Goal: Task Accomplishment & Management: Manage account settings

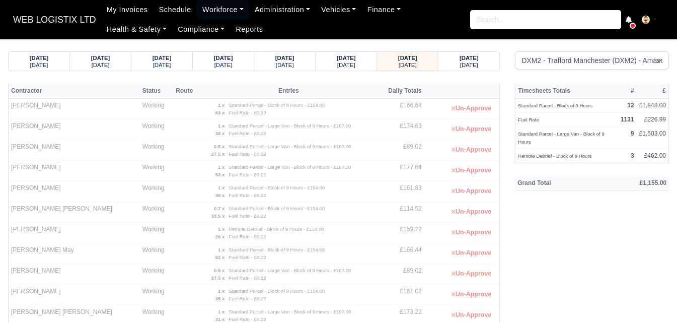
select select "1"
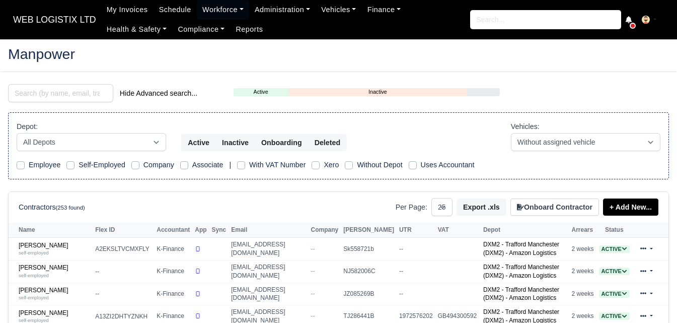
select select "25"
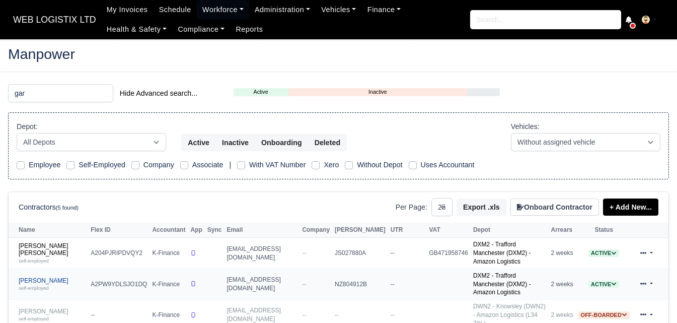
type input "gar"
click at [38, 285] on small "self-employed" at bounding box center [34, 288] width 30 height 6
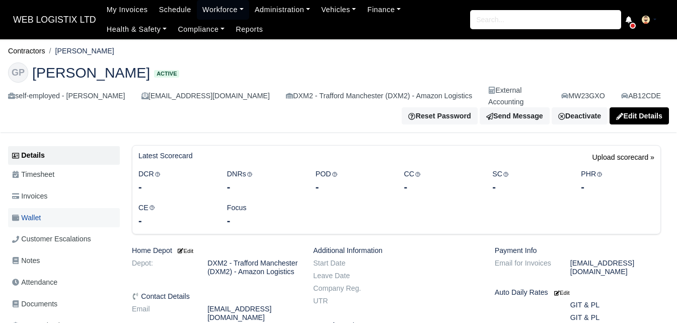
click at [86, 208] on link "Wallet" at bounding box center [64, 218] width 112 height 20
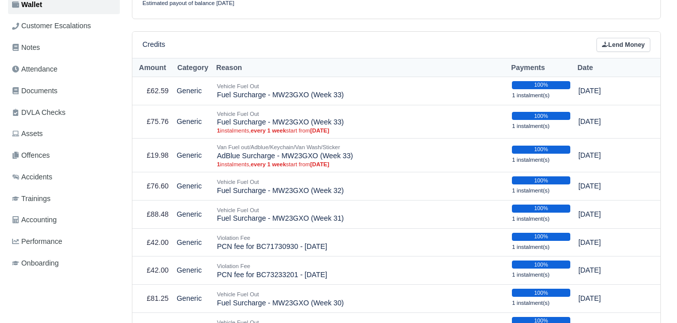
scroll to position [223, 0]
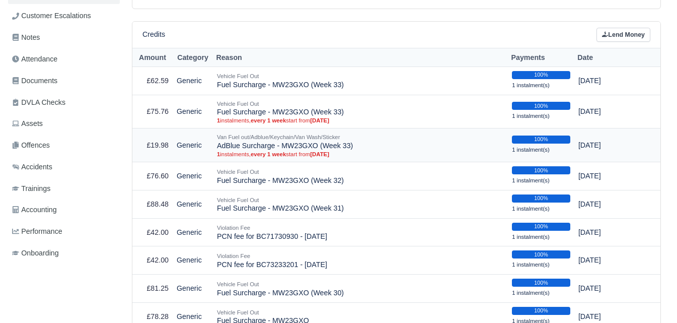
drag, startPoint x: 218, startPoint y: 135, endPoint x: 355, endPoint y: 135, distance: 136.9
click at [355, 135] on td "Van Fuel out/Adblue/Keychain/Van Wash/Sticker AdBlue Surcharge - MW23GXO (Week …" at bounding box center [360, 145] width 295 height 34
copy td "AdBlue Surcharge - MW23GXO (Week 33)"
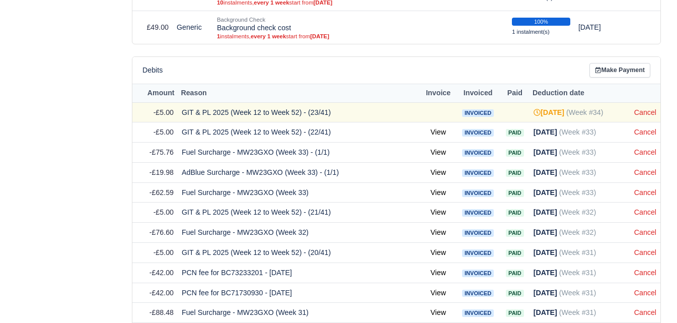
scroll to position [1517, 0]
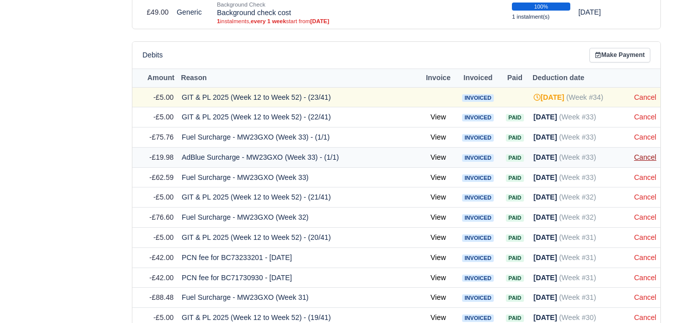
click at [650, 153] on link "Cancel" at bounding box center [645, 157] width 22 height 8
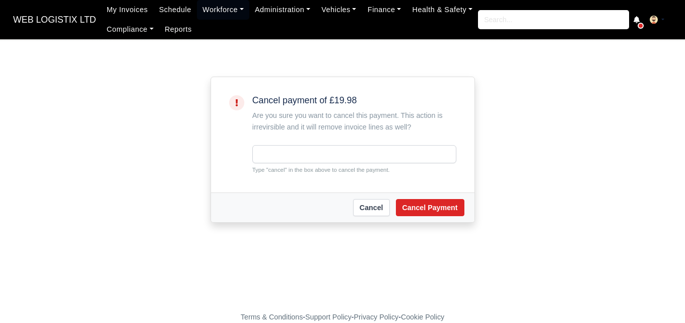
click at [274, 170] on small "Type "cancel" in the box above to cancel the payment." at bounding box center [354, 169] width 204 height 9
copy small "cancel"
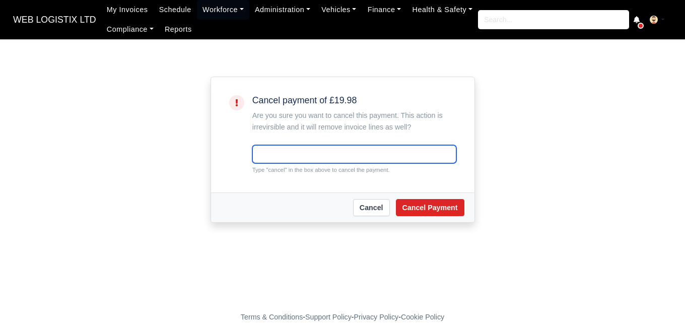
click at [293, 151] on input "text" at bounding box center [354, 154] width 204 height 18
paste input "cancel"
type input "cancel"
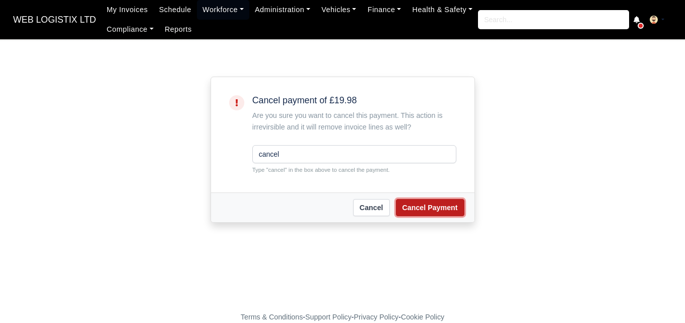
click at [427, 207] on button "Cancel Payment" at bounding box center [430, 207] width 68 height 17
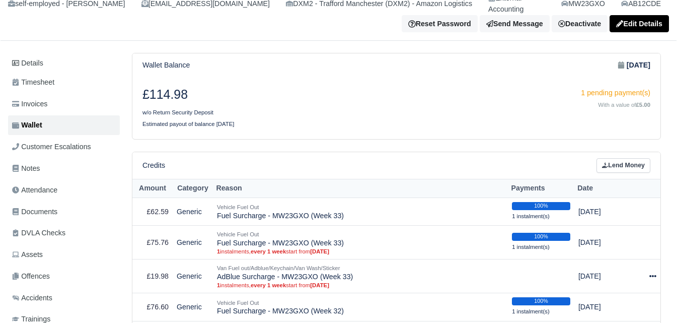
drag, startPoint x: 679, startPoint y: 33, endPoint x: 680, endPoint y: 55, distance: 22.2
click at [676, 55] on html "WEB LOGISTIX LTD My Invoices Schedule Workforce Manpower Expiring Documents Lea…" at bounding box center [338, 49] width 677 height 323
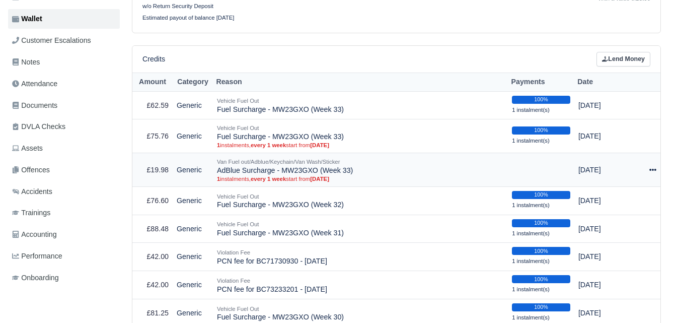
drag, startPoint x: 219, startPoint y: 160, endPoint x: 357, endPoint y: 161, distance: 138.4
click at [357, 161] on td "Van Fuel out/Adblue/Keychain/Van Wash/Sticker AdBlue Surcharge - MW23GXO (Week …" at bounding box center [360, 170] width 295 height 34
copy td "AdBlue Surcharge - MW23GXO (Week 33)"
click at [654, 166] on icon at bounding box center [652, 169] width 7 height 7
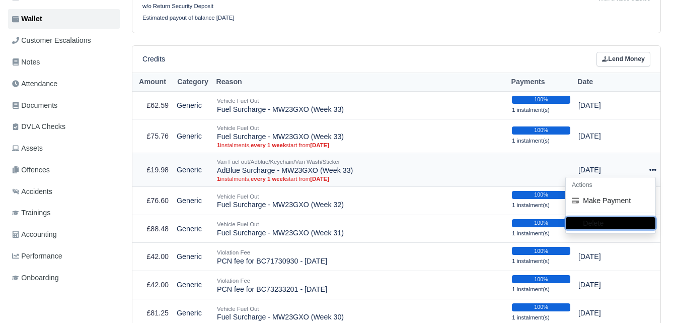
click at [594, 216] on button "Delete" at bounding box center [611, 222] width 90 height 12
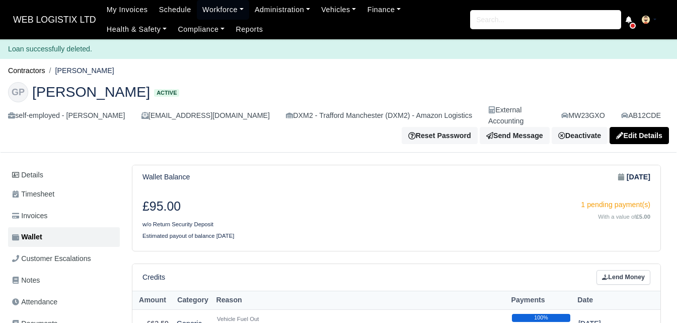
select select "7"
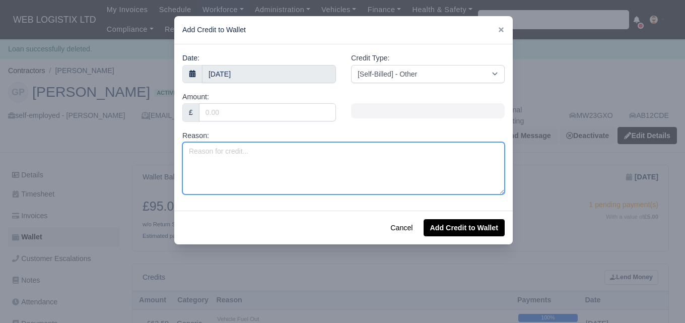
click at [300, 162] on textarea "Reason:" at bounding box center [343, 168] width 322 height 52
paste textarea "AdBlue Surcharge - MW23GXO (Week 33)"
type textarea "AdBlue Surcharge - MW23GXO (Week 33)"
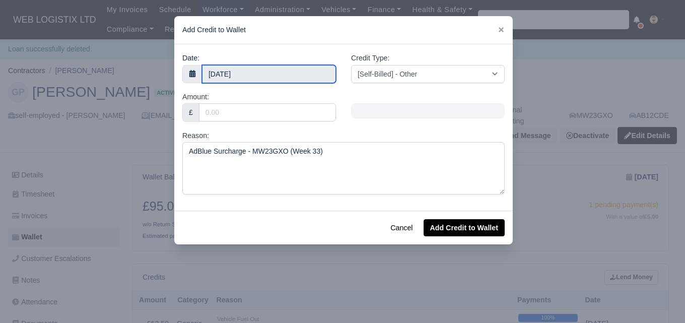
click at [238, 77] on body "WEB LOGISTIX LTD My Invoices Schedule Workforce Manpower Expiring Documents Lea…" at bounding box center [342, 161] width 685 height 323
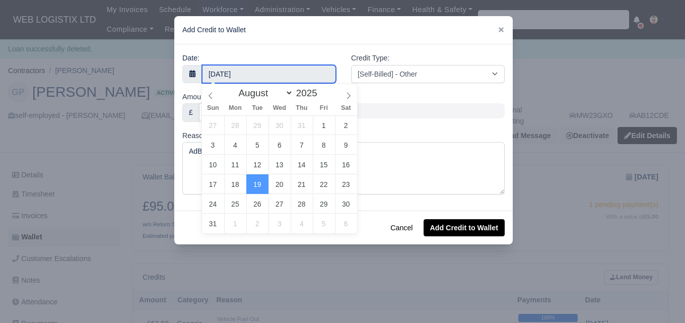
type input "11 August 2025"
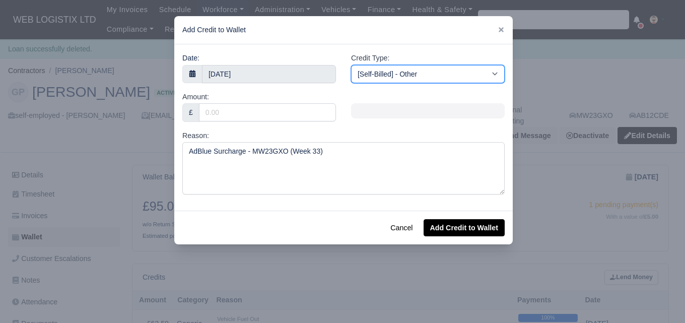
click at [425, 79] on select "[Self-Billed] - Other [Self-Billed] - Negative Invoice [Self-Billed] - Keychain…" at bounding box center [428, 74] width 154 height 18
select select "adblue"
click at [351, 65] on select "[Self-Billed] - Other [Self-Billed] - Negative Invoice [Self-Billed] - Keychain…" at bounding box center [428, 74] width 154 height 18
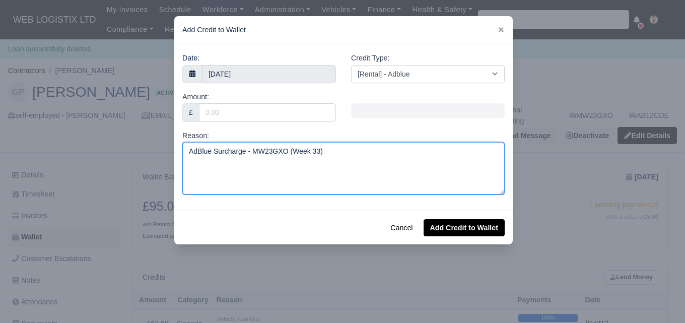
drag, startPoint x: 197, startPoint y: 149, endPoint x: 201, endPoint y: 152, distance: 5.4
click at [201, 152] on textarea "AdBlue Surcharge - MW23GXO (Week 33)" at bounding box center [343, 168] width 322 height 52
type textarea "Adblue Surcharge - MW23GXO (Week 33)"
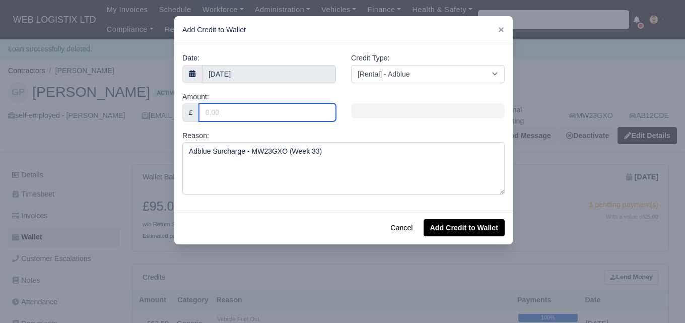
click at [261, 115] on input "Amount:" at bounding box center [267, 112] width 137 height 18
click at [283, 117] on input "Amount:" at bounding box center [267, 112] width 137 height 18
paste input "23.98"
type input "23.98"
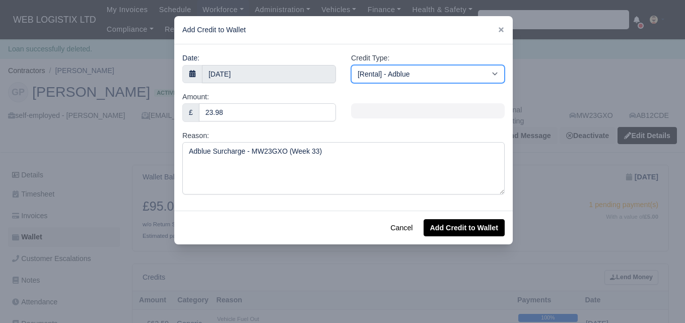
click at [436, 75] on select "[Self-Billed] - Other [Self-Billed] - Negative Invoice [Self-Billed] - Keychain…" at bounding box center [428, 74] width 154 height 18
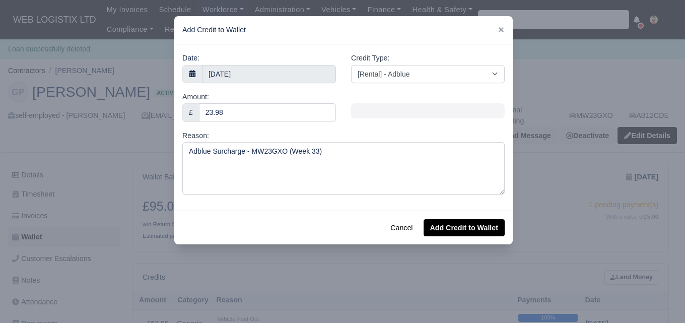
click at [285, 103] on div "Amount: £ 23.98" at bounding box center [259, 106] width 154 height 31
click at [465, 232] on button "Add Credit to Wallet" at bounding box center [463, 227] width 81 height 17
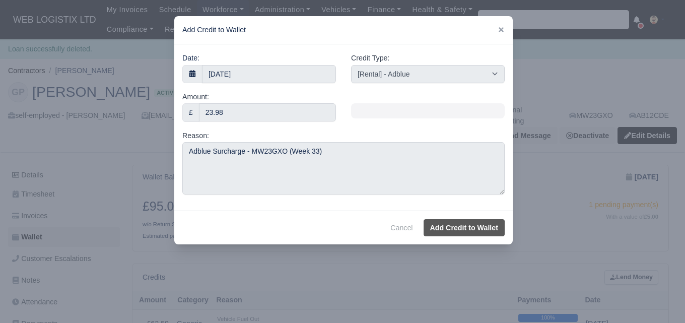
select select "other"
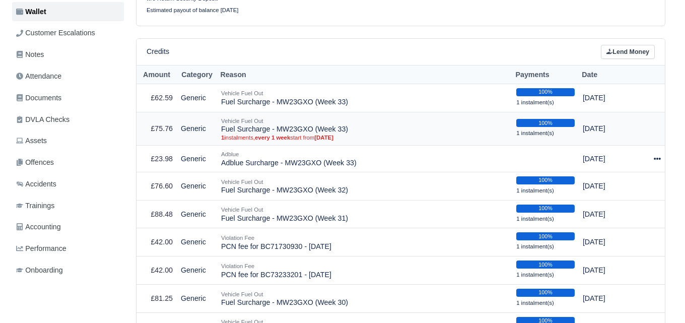
scroll to position [216, 0]
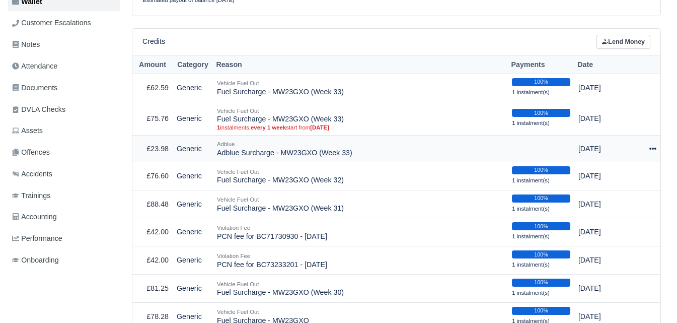
click at [650, 147] on icon at bounding box center [652, 148] width 7 height 2
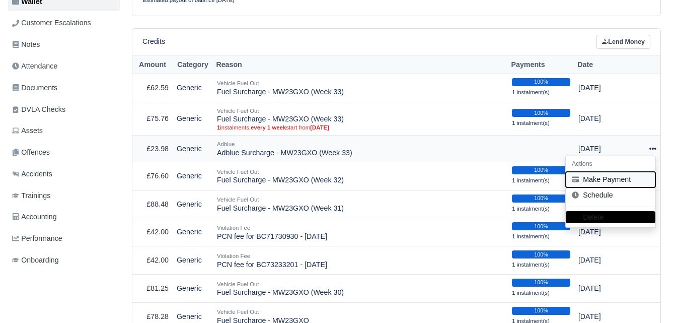
click at [604, 172] on button "Make Payment" at bounding box center [611, 180] width 90 height 16
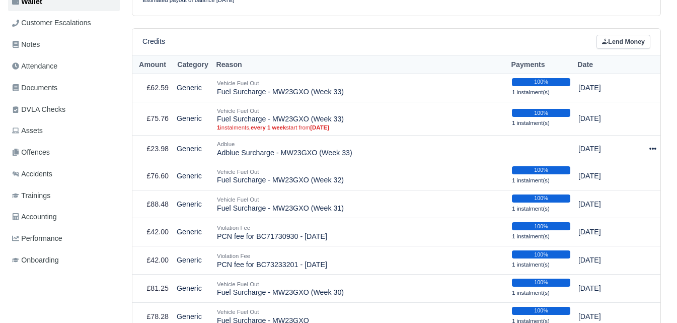
select select "6357"
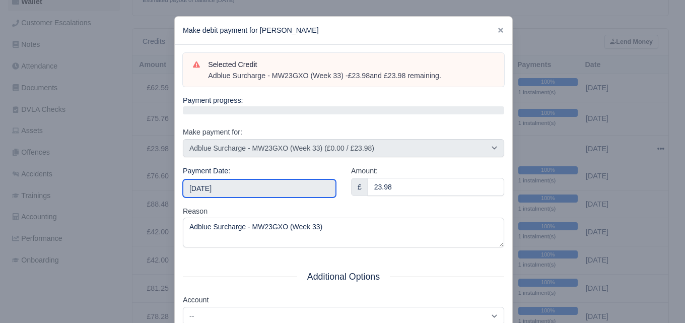
click at [234, 190] on input "2025-08-23" at bounding box center [259, 188] width 153 height 18
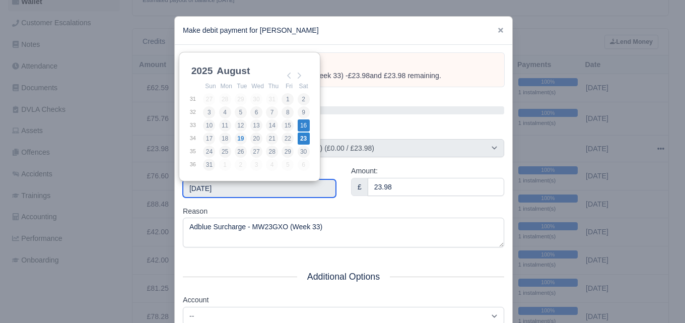
type input "2025-08-16"
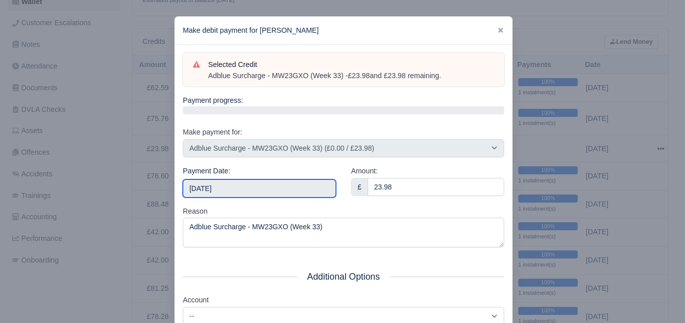
click at [267, 187] on input "2025-08-16" at bounding box center [259, 188] width 153 height 18
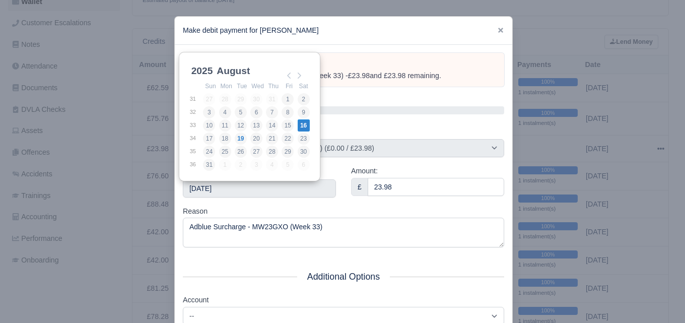
click at [342, 210] on div "Reason Adblue Surcharge - MW23GXO (Week 33)" at bounding box center [343, 226] width 321 height 42
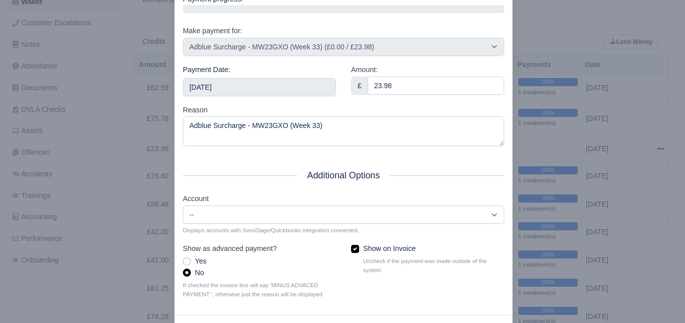
scroll to position [144, 0]
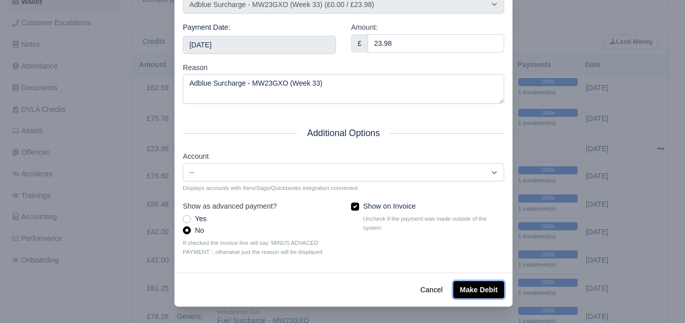
click at [492, 283] on button "Make Debit" at bounding box center [478, 289] width 51 height 17
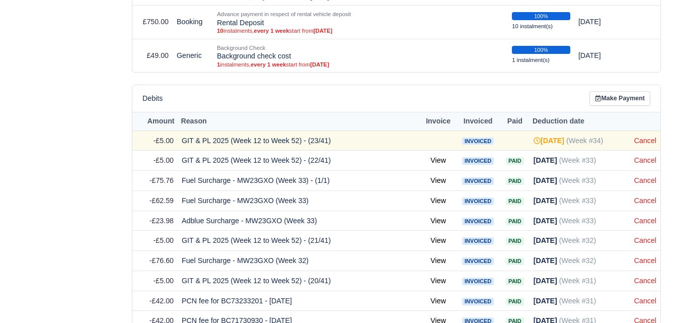
scroll to position [1488, 0]
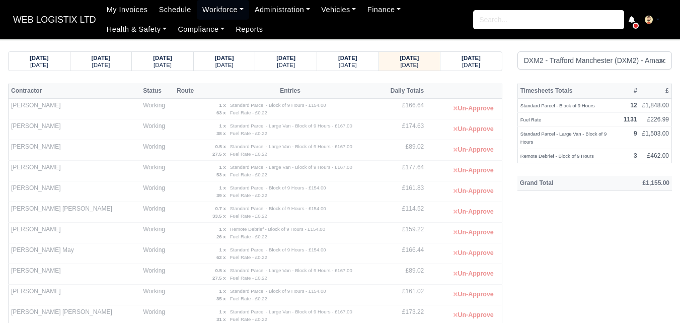
select select "1"
